Goal: Use online tool/utility: Utilize a website feature to perform a specific function

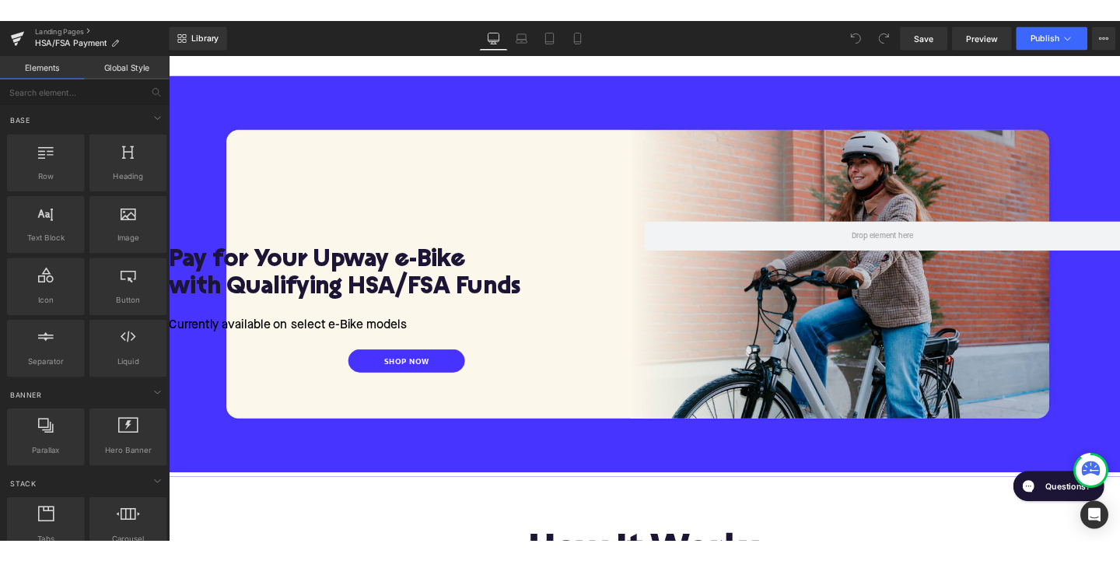
scroll to position [138, 0]
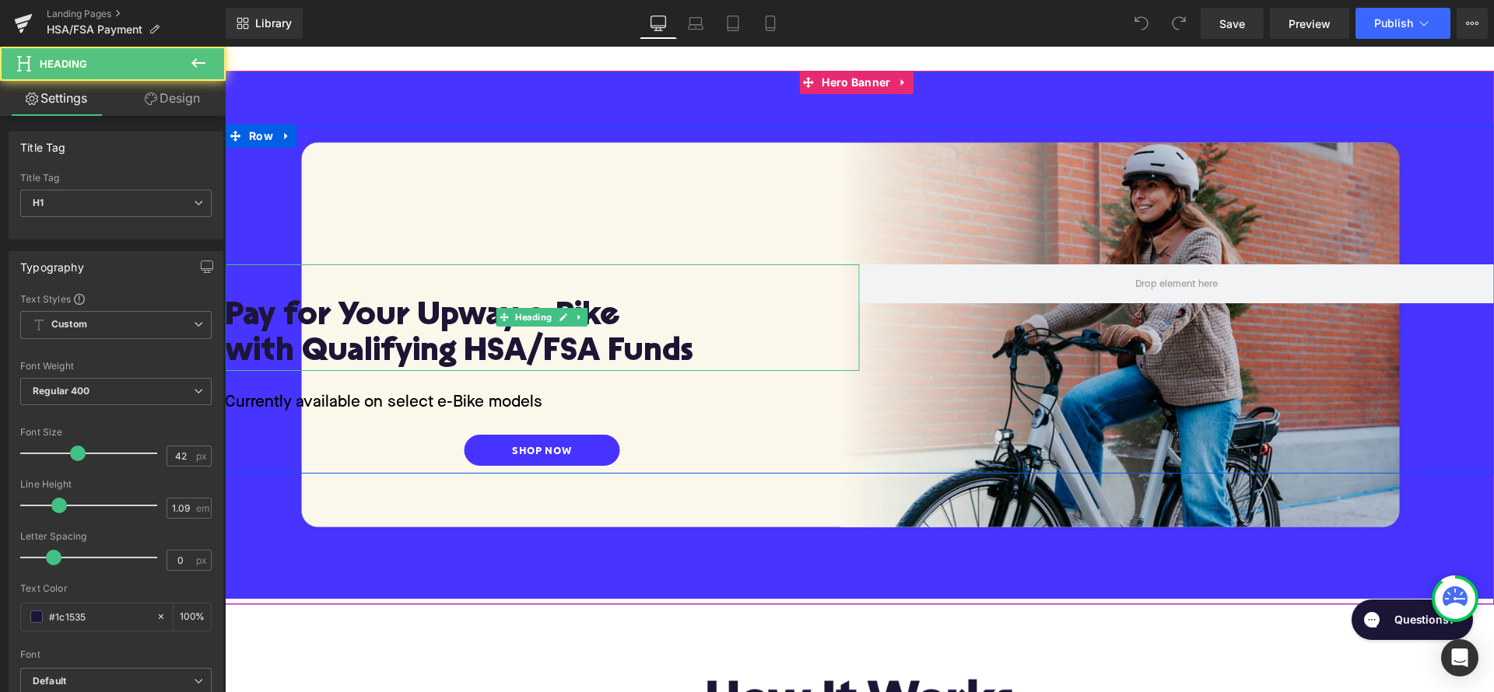
click at [619, 314] on span "Pay for Your Upway e-Bike" at bounding box center [422, 316] width 394 height 33
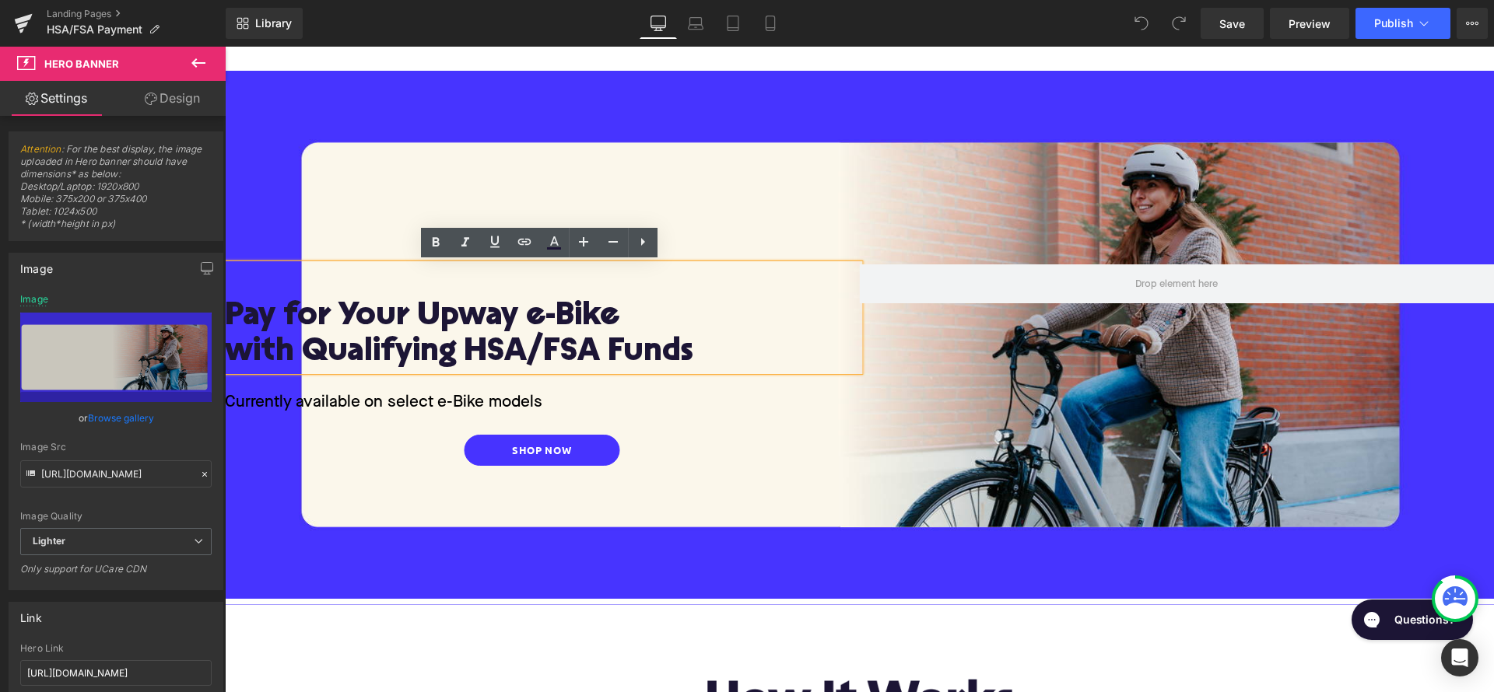
click at [706, 108] on div "Pay for Your Upway e-Bike with Qualifying HSA/FSA Funds Heading Currently avail…" at bounding box center [859, 338] width 1269 height 534
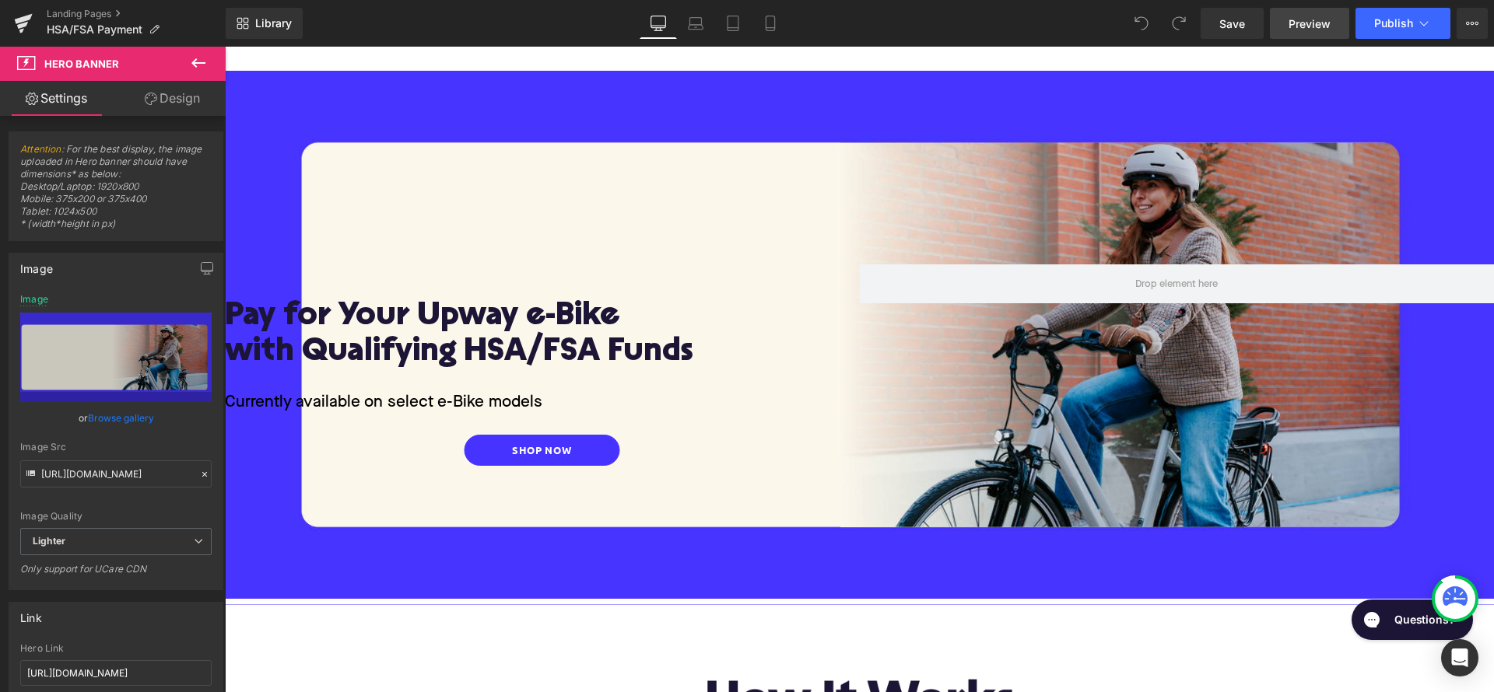
click at [1318, 26] on span "Preview" at bounding box center [1309, 24] width 42 height 16
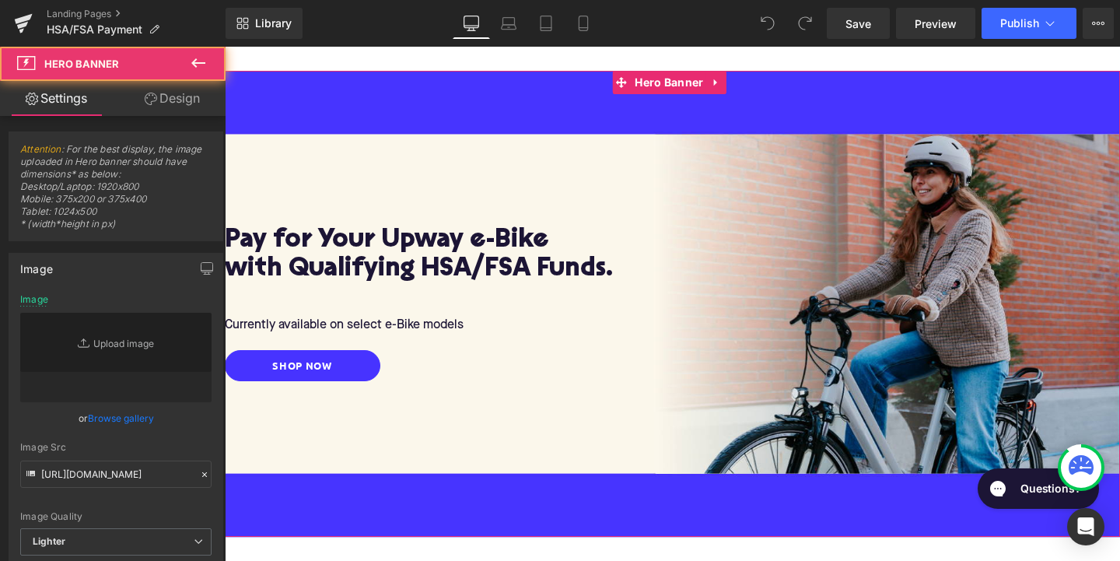
click at [537, 97] on div at bounding box center [673, 304] width 896 height 466
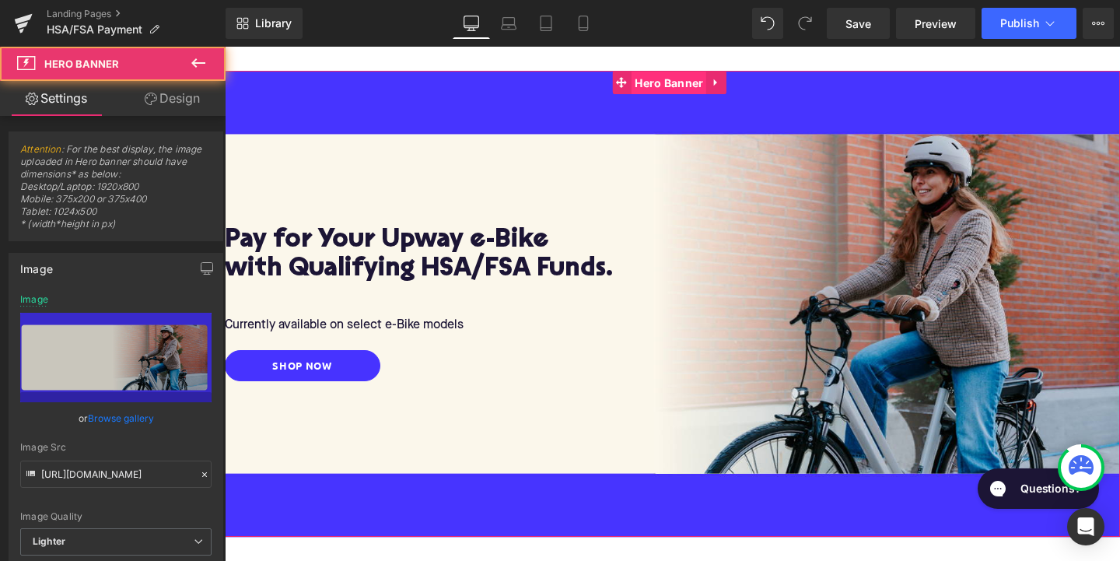
click at [676, 85] on span "Hero Banner" at bounding box center [669, 83] width 76 height 23
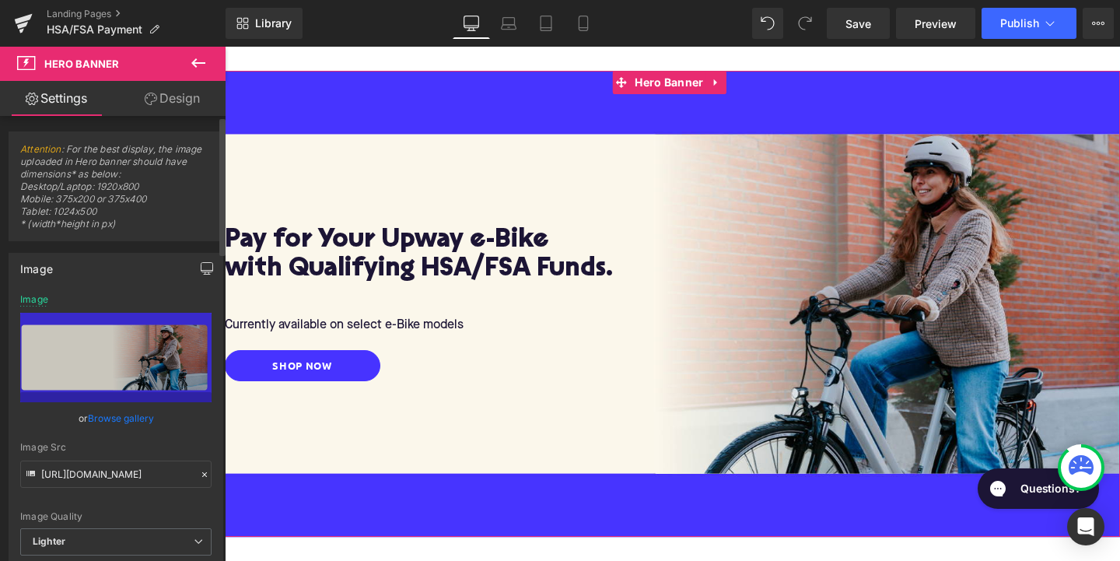
click at [201, 265] on icon "button" at bounding box center [207, 268] width 12 height 12
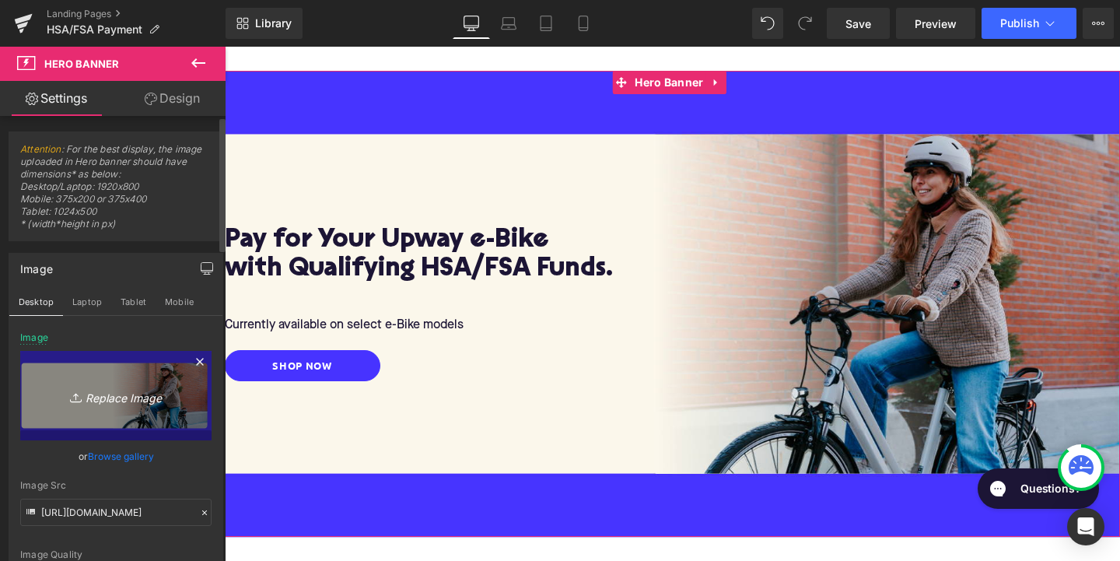
click at [121, 395] on icon "Replace Image" at bounding box center [116, 395] width 124 height 19
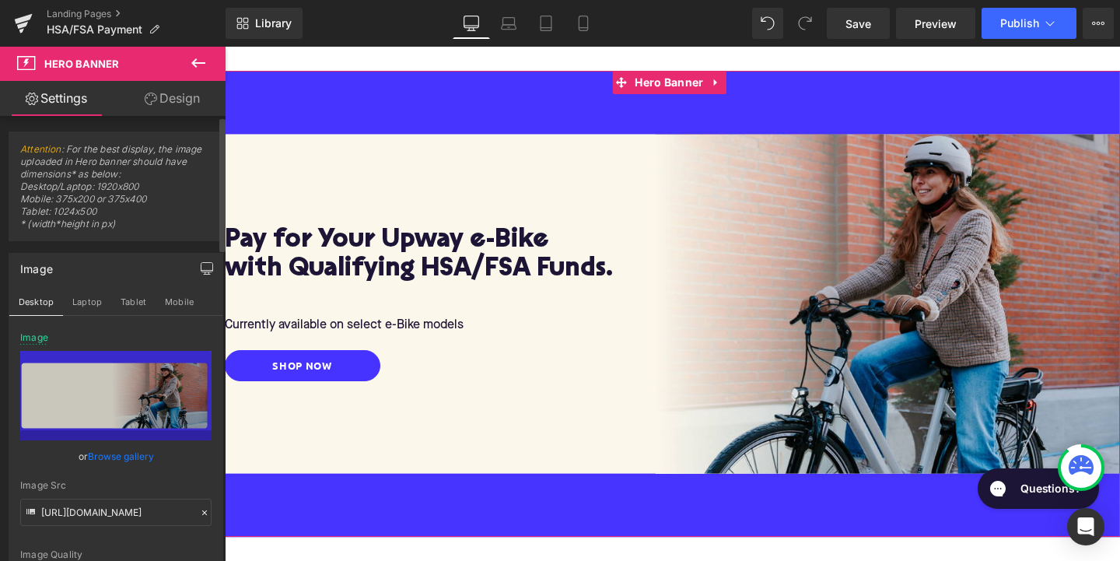
click at [124, 448] on link "Browse gallery" at bounding box center [121, 456] width 66 height 27
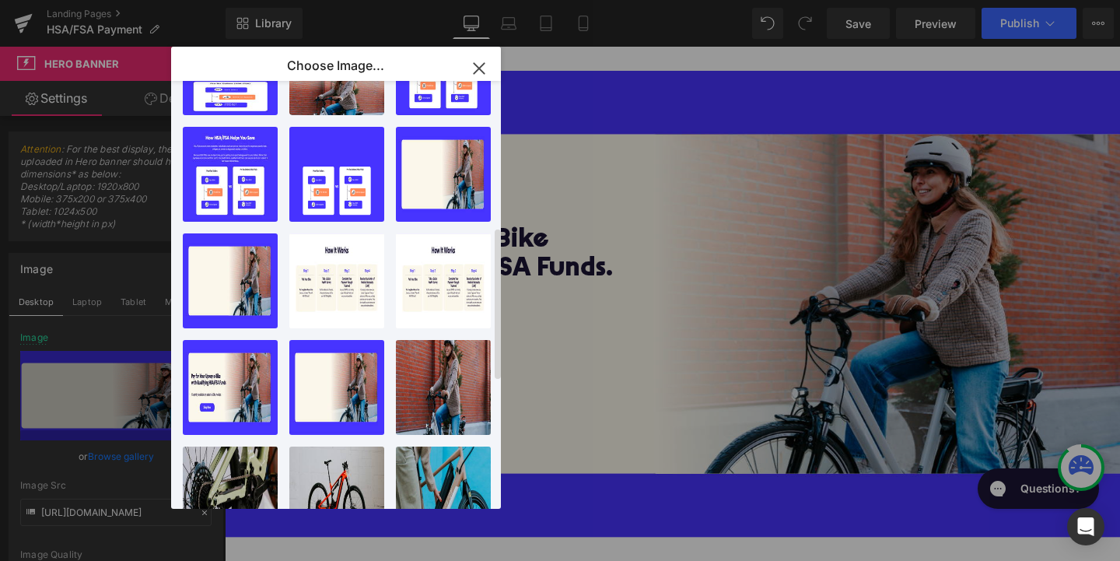
scroll to position [413, 0]
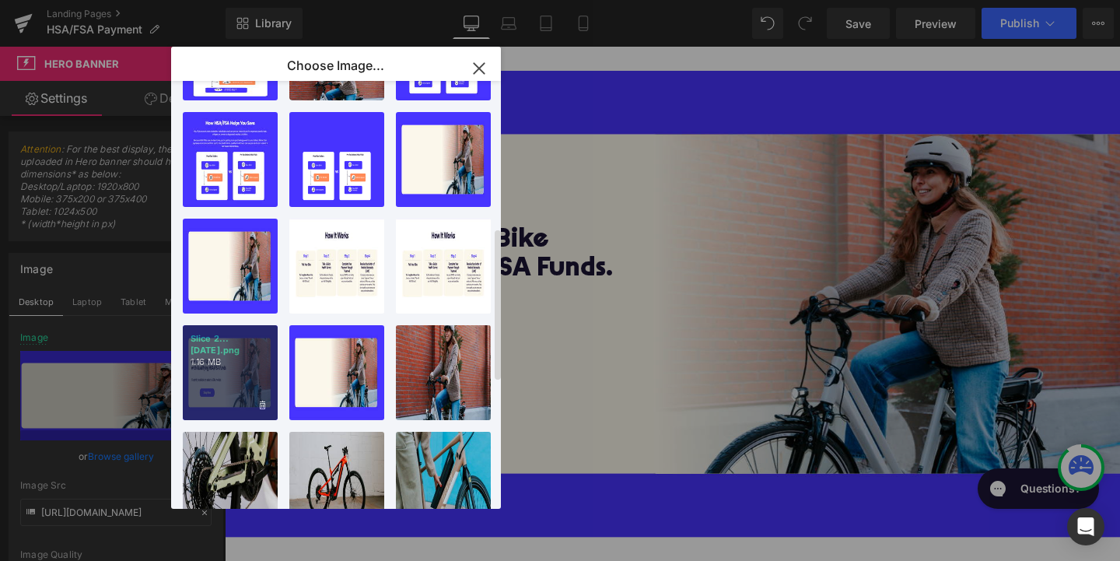
click at [239, 363] on div "Slice 2...[DATE].png 1.16 MB" at bounding box center [230, 372] width 95 height 95
type input "[URL][DOMAIN_NAME]"
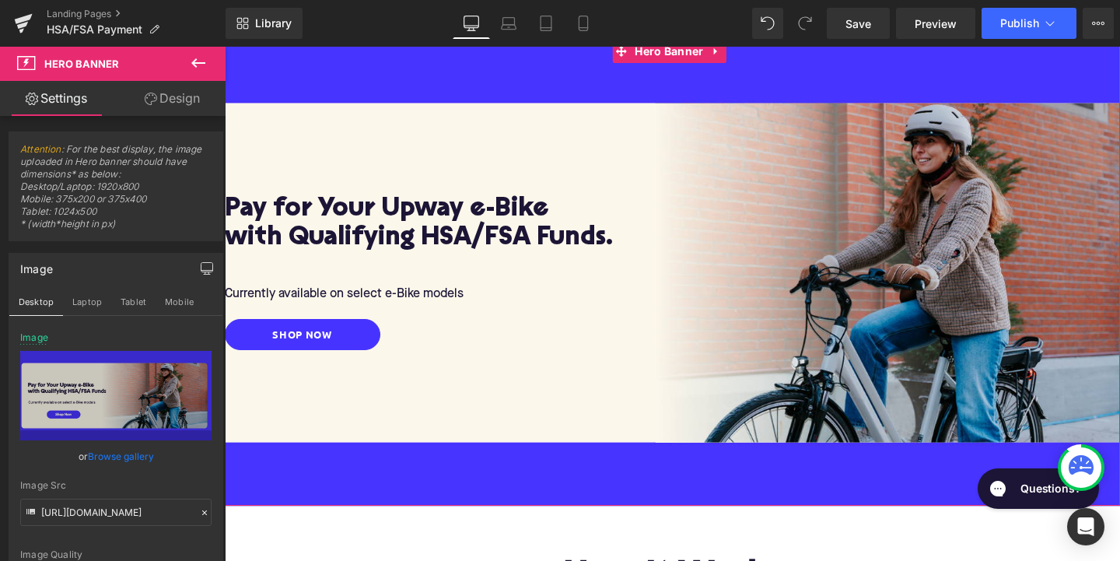
scroll to position [142, 0]
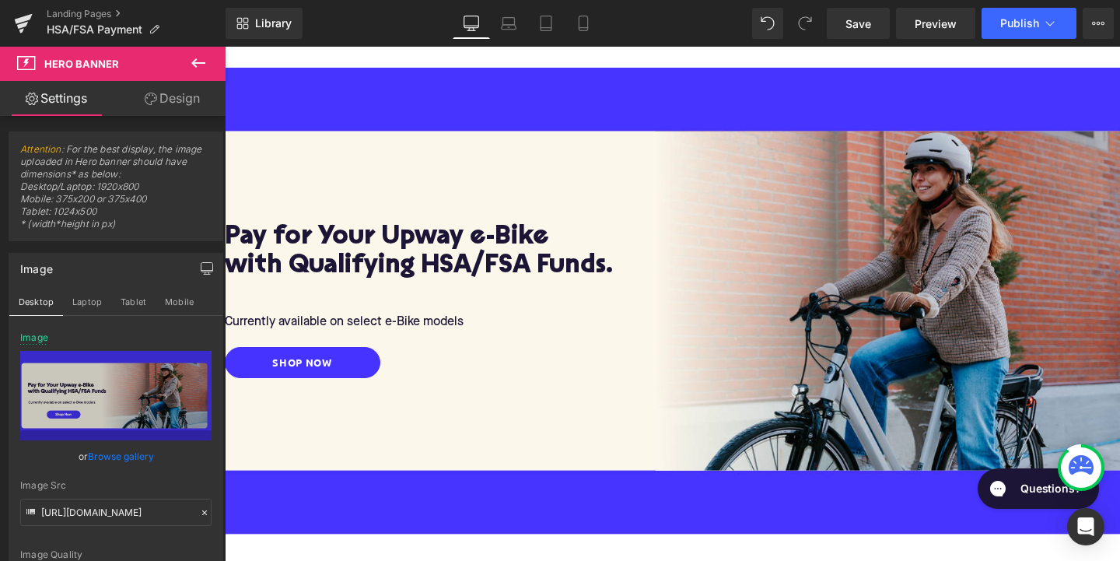
click at [202, 61] on icon at bounding box center [198, 63] width 19 height 19
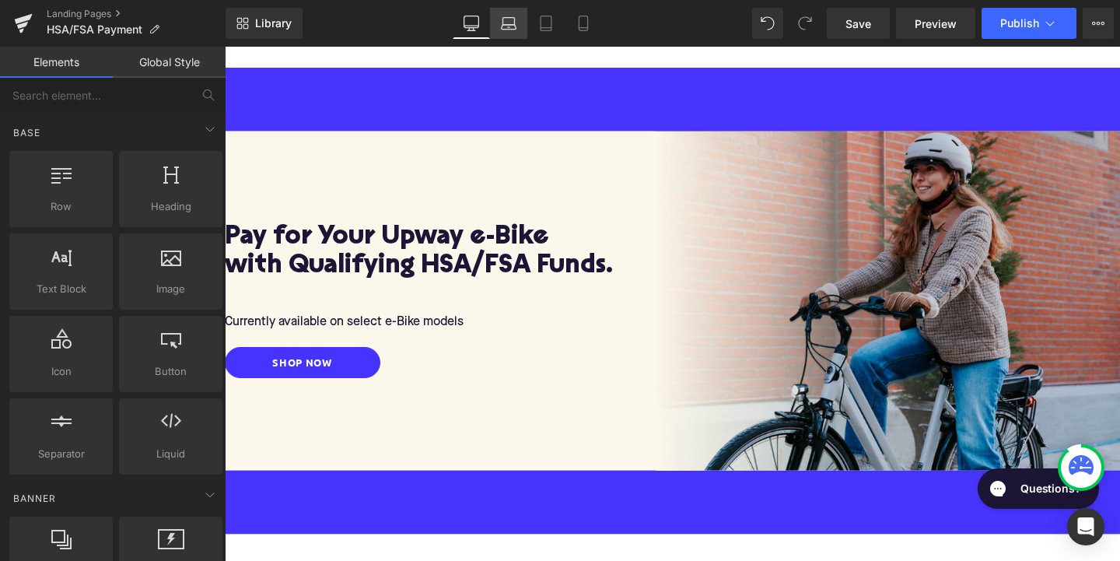
click at [513, 20] on icon at bounding box center [509, 24] width 16 height 16
click at [549, 25] on icon at bounding box center [546, 24] width 16 height 16
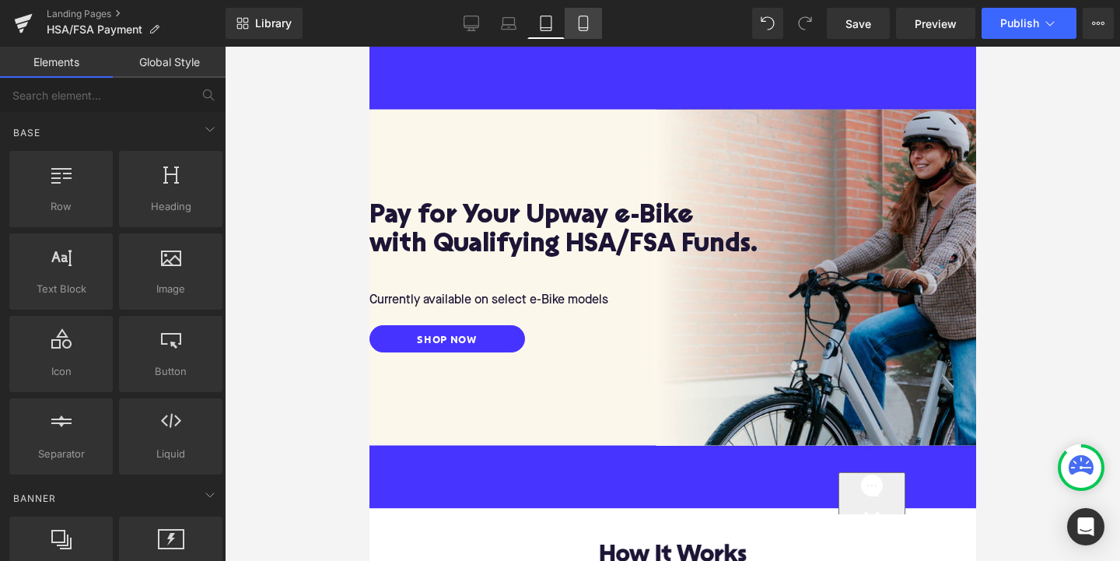
click at [576, 27] on icon at bounding box center [584, 24] width 16 height 16
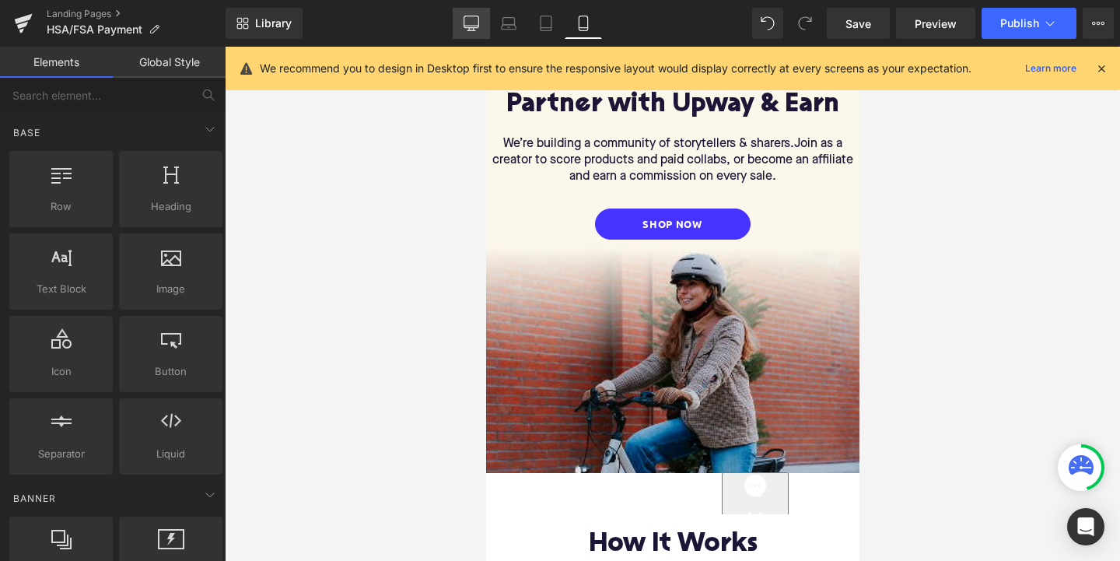
click at [457, 18] on link "Desktop" at bounding box center [471, 23] width 37 height 31
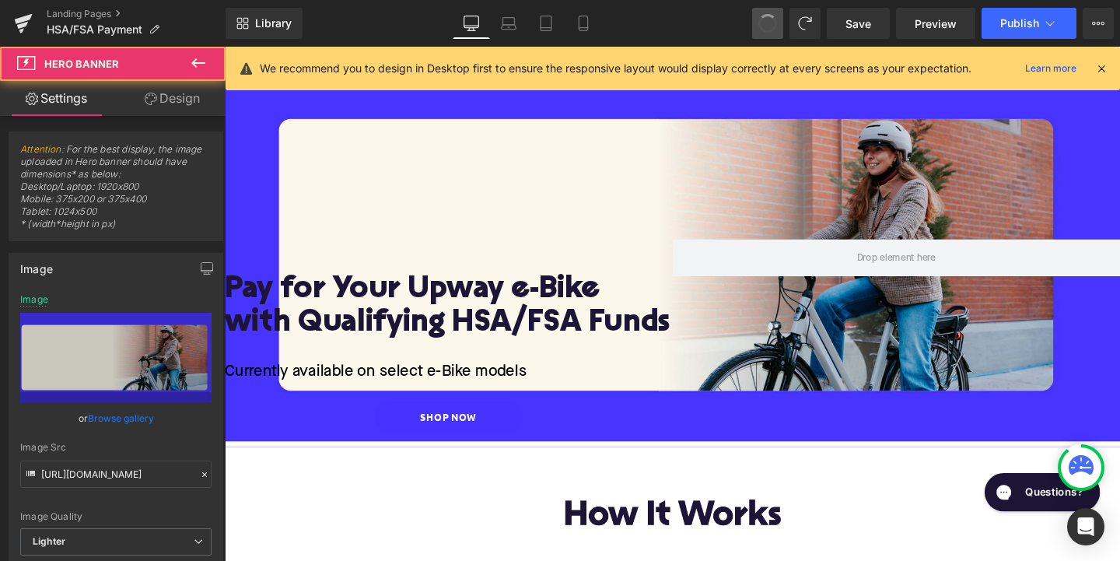
scroll to position [0, 0]
